Goal: Navigation & Orientation: Go to known website

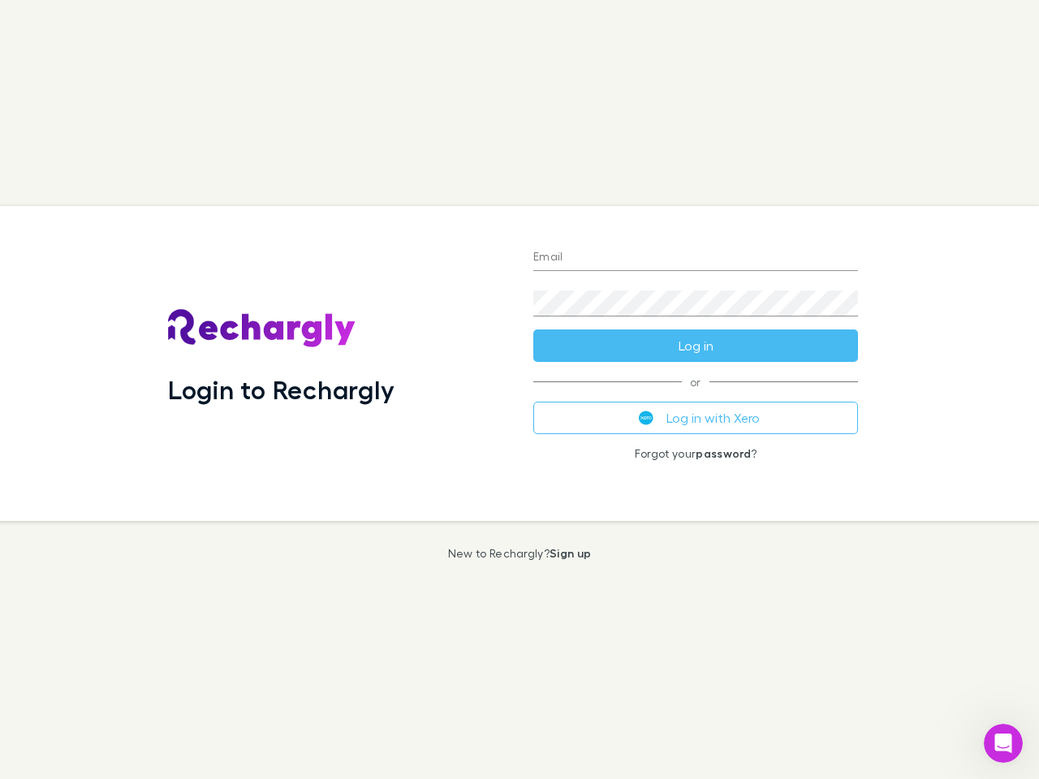
click at [519, 390] on div "Login to Rechargly" at bounding box center [337, 363] width 365 height 315
click at [696, 258] on input "Email" at bounding box center [695, 258] width 325 height 26
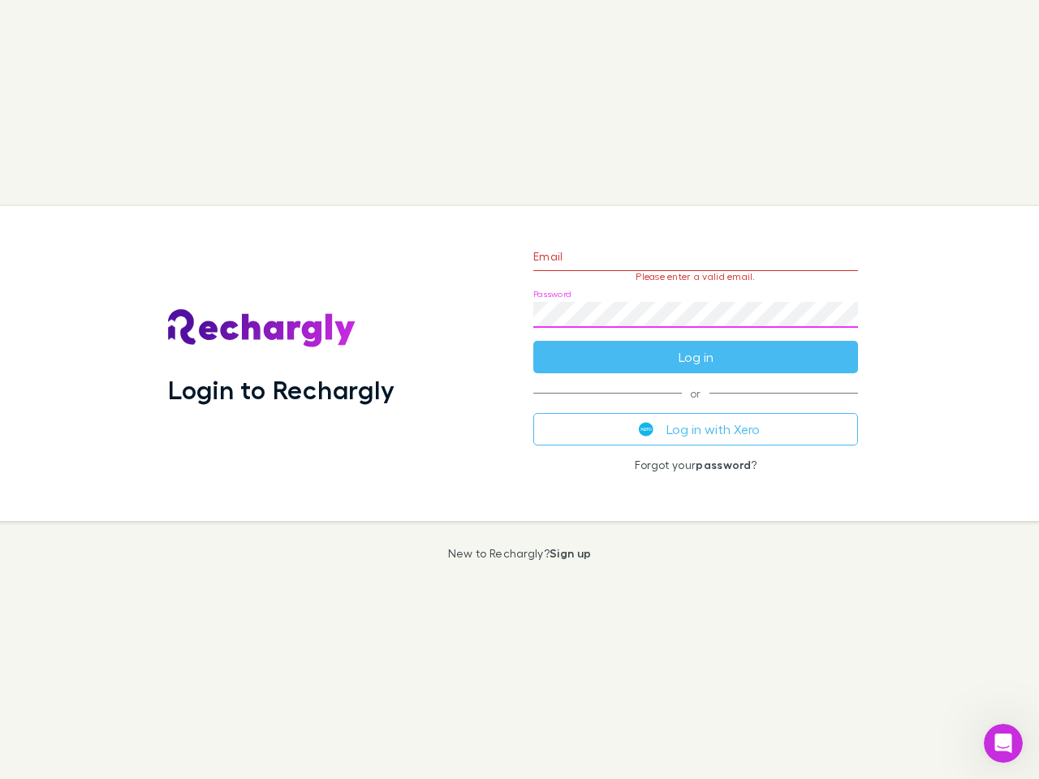
click at [696, 346] on form "Email Please enter a valid email. Password Log in" at bounding box center [695, 302] width 325 height 141
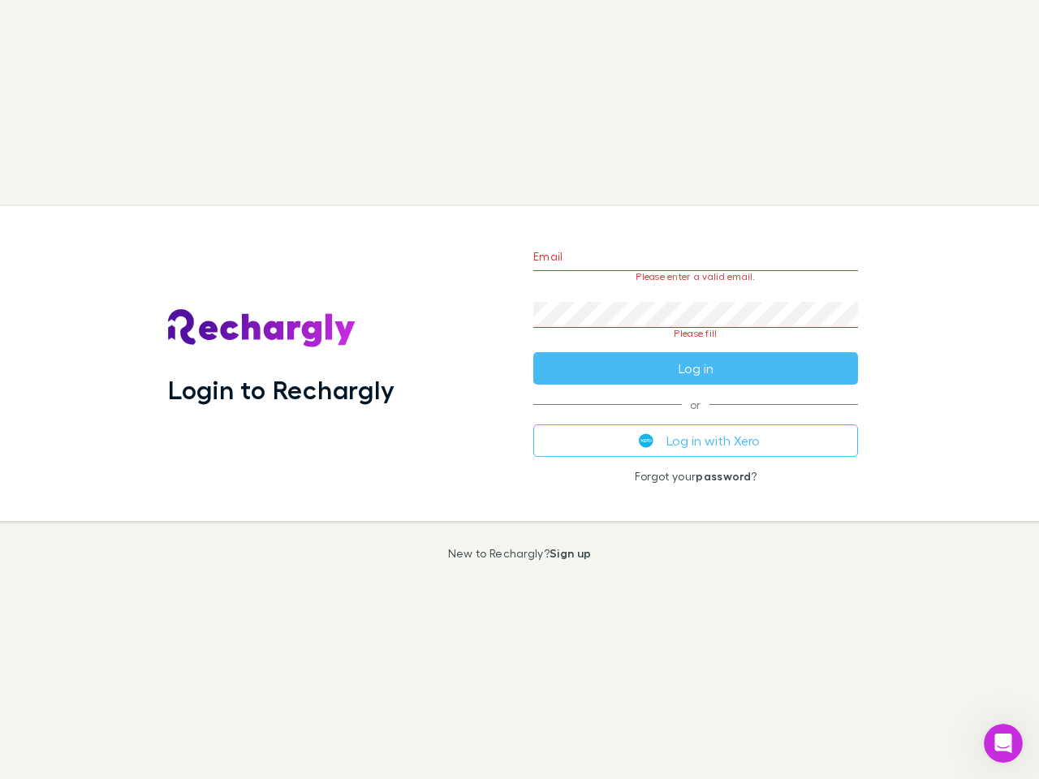
click at [696, 418] on div "Email Please enter a valid email. Password Please fill Log in or Log in with Xe…" at bounding box center [695, 363] width 351 height 315
click at [1003, 743] on icon "Open Intercom Messenger" at bounding box center [1003, 743] width 27 height 27
